Goal: Transaction & Acquisition: Obtain resource

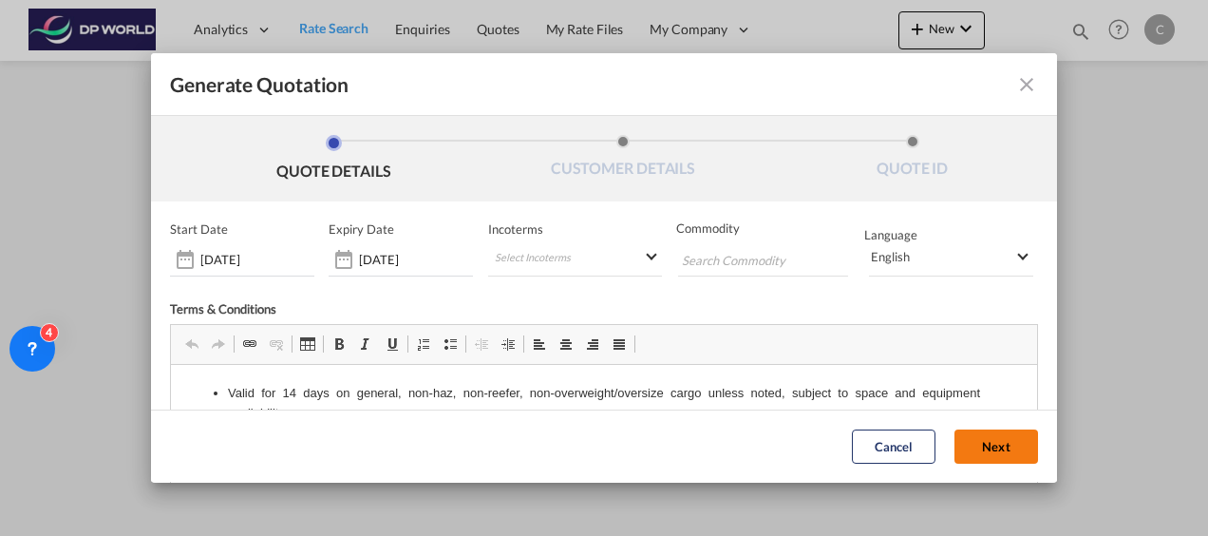
click at [980, 445] on button "Next" at bounding box center [997, 447] width 84 height 34
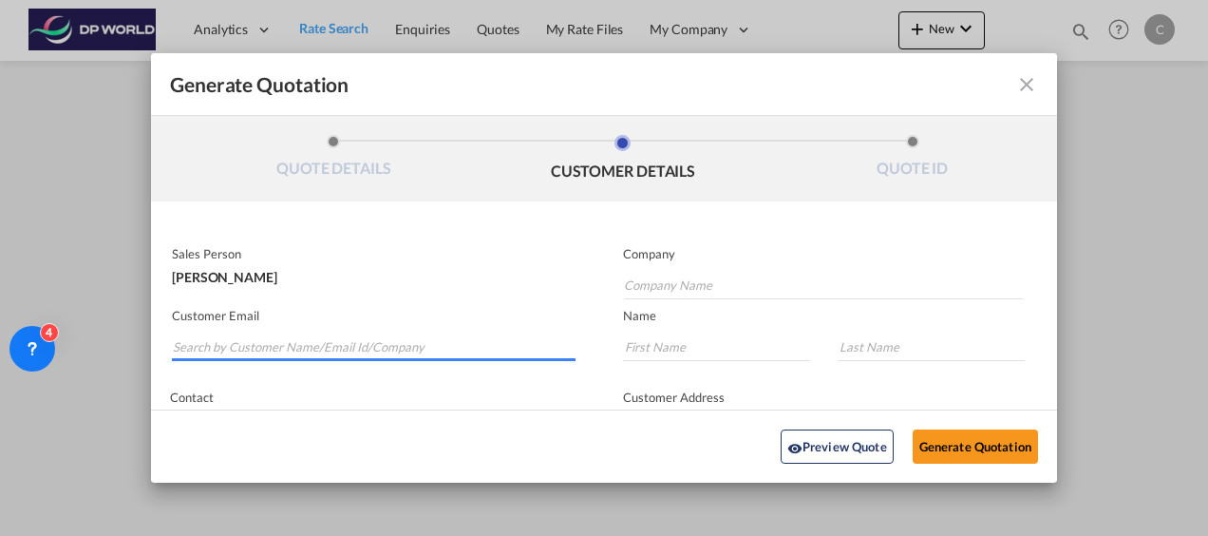
click at [333, 342] on input "Search by Customer Name/Email Id/Company" at bounding box center [374, 347] width 403 height 29
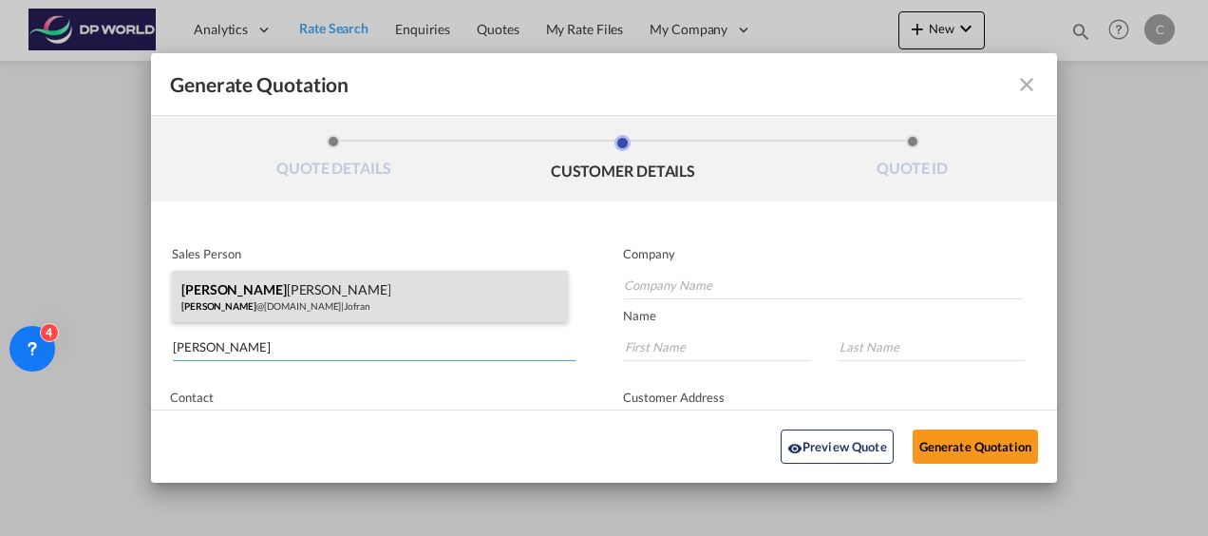
type input "[PERSON_NAME]"
click at [274, 308] on div "[PERSON_NAME] [PERSON_NAME] @[DOMAIN_NAME] | [PERSON_NAME]" at bounding box center [370, 296] width 396 height 51
type input "Jofran"
type input "[PERSON_NAME][EMAIL_ADDRESS][DOMAIN_NAME]"
type input "[PERSON_NAME]"
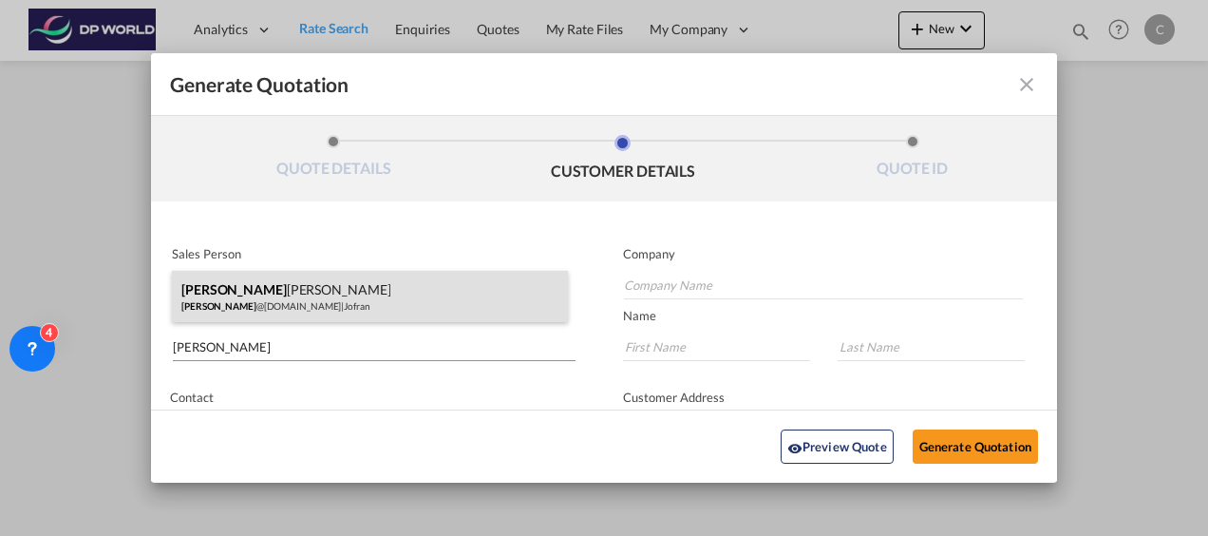
type input "[PERSON_NAME]"
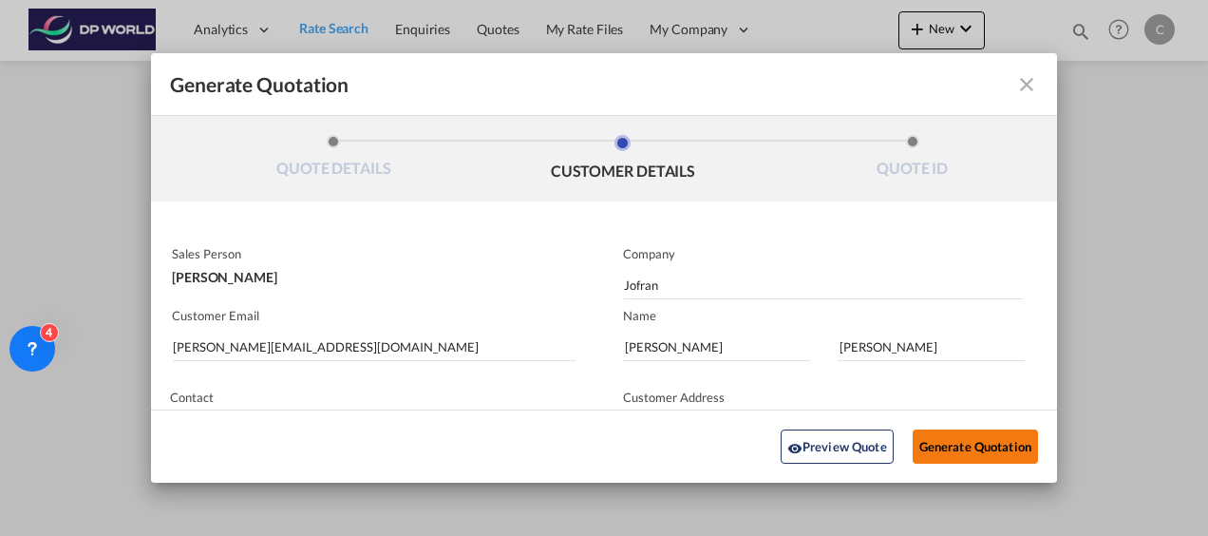
click at [937, 457] on button "Generate Quotation" at bounding box center [975, 446] width 125 height 34
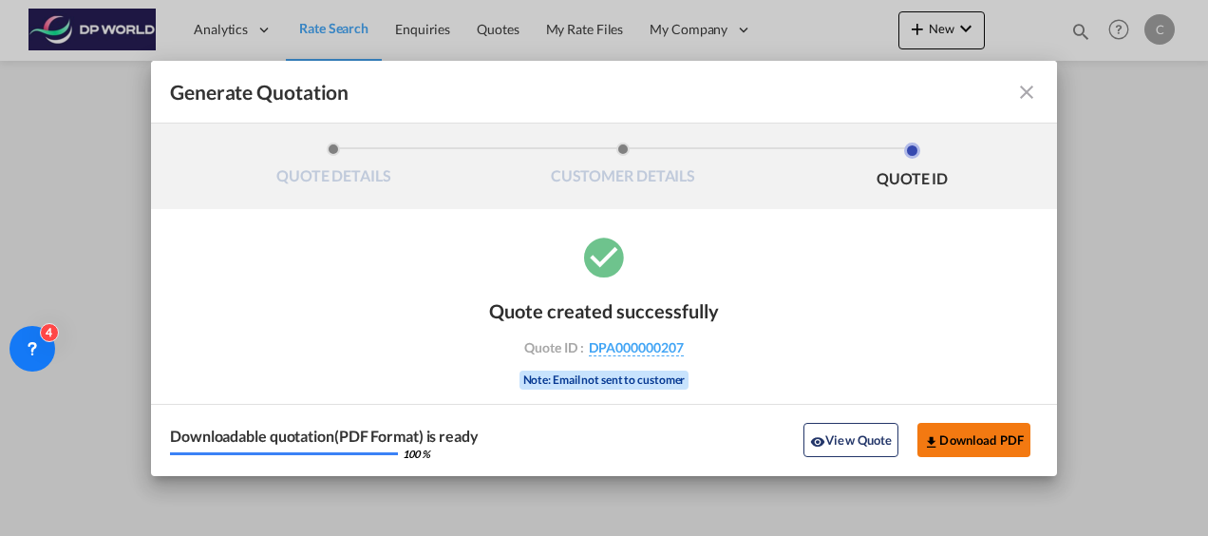
click at [953, 452] on button "Download PDF" at bounding box center [974, 440] width 113 height 34
